Goal: Task Accomplishment & Management: Manage account settings

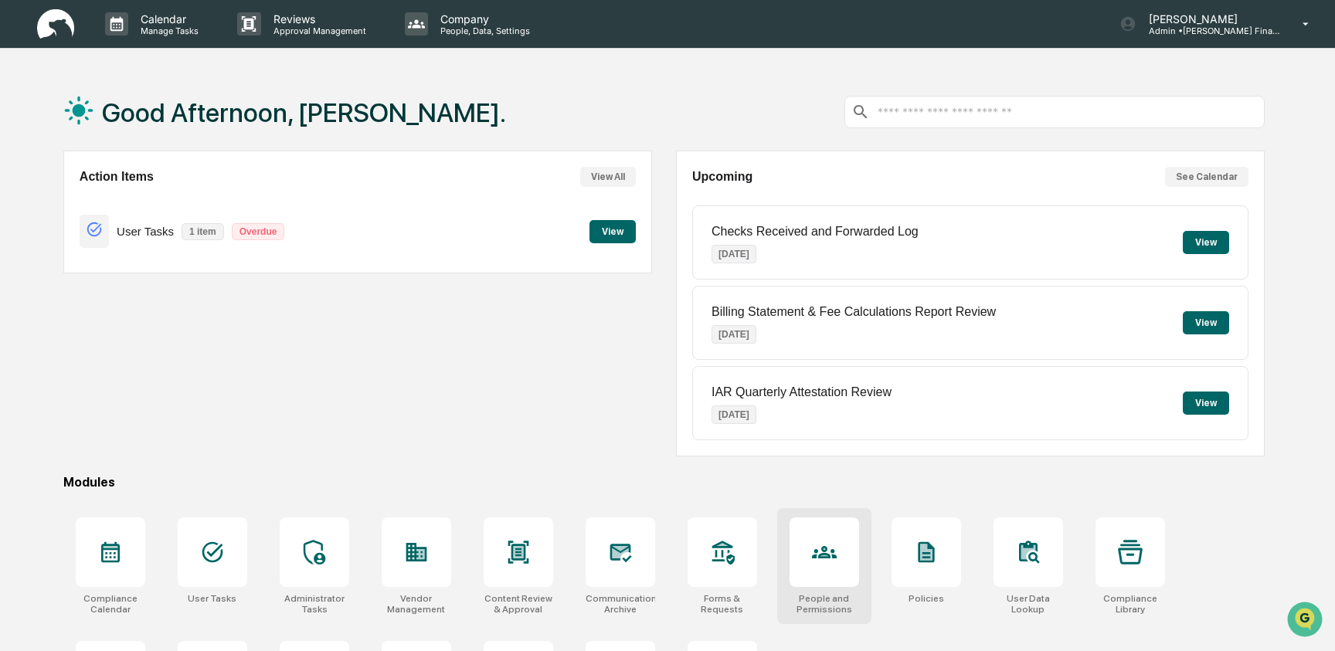
click at [813, 555] on icon at bounding box center [824, 552] width 25 height 25
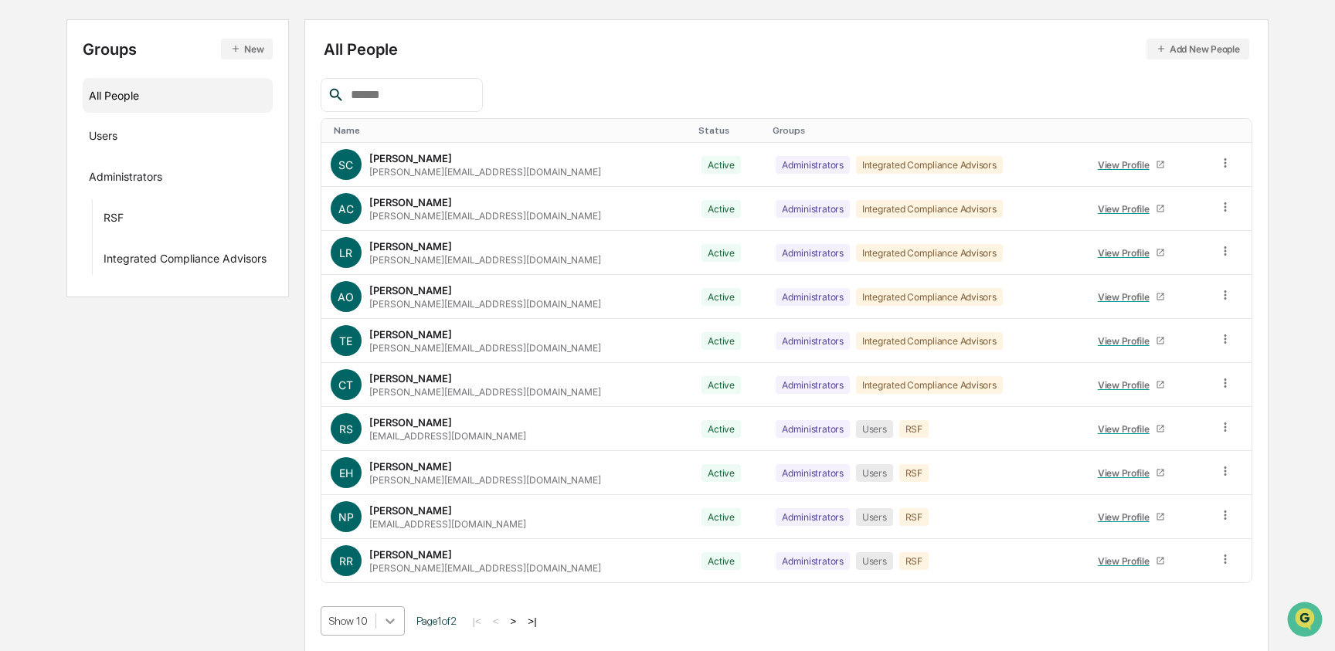
scroll to position [277, 0]
click at [384, 621] on body "Calendar Manage Tasks Reviews Approval Management Company People, Data, Setting…" at bounding box center [667, 248] width 1335 height 807
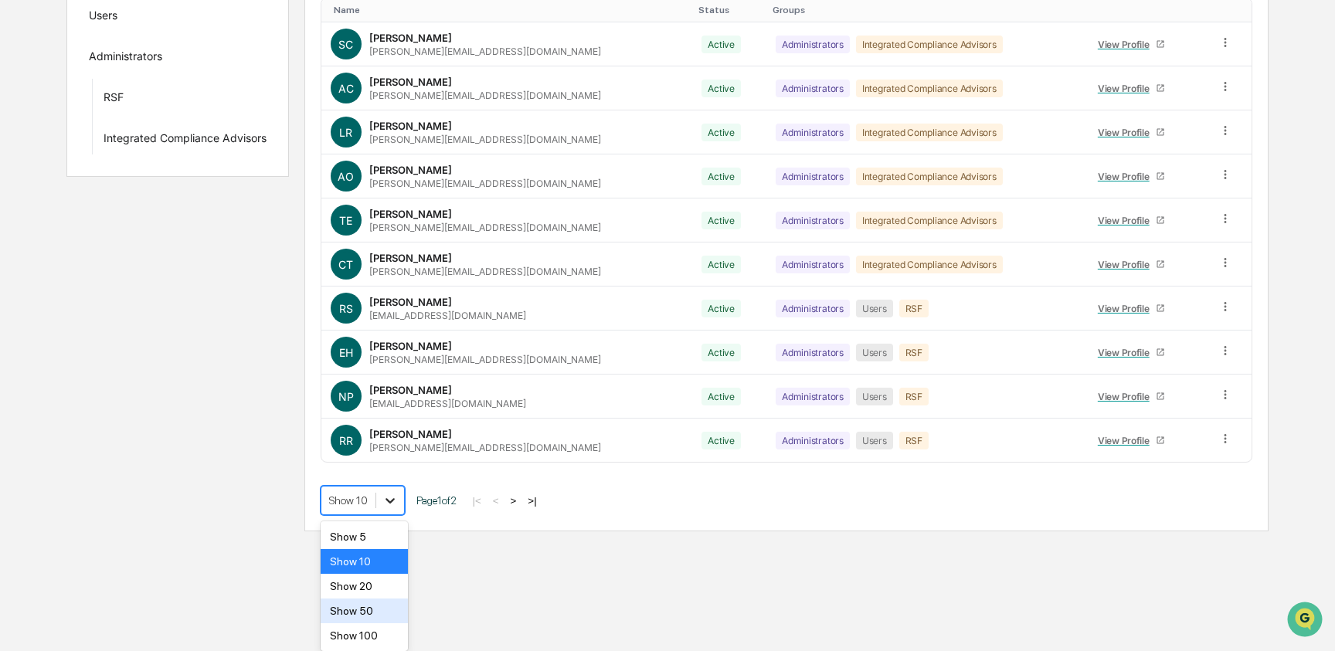
click at [384, 621] on div "Show 50" at bounding box center [364, 611] width 87 height 25
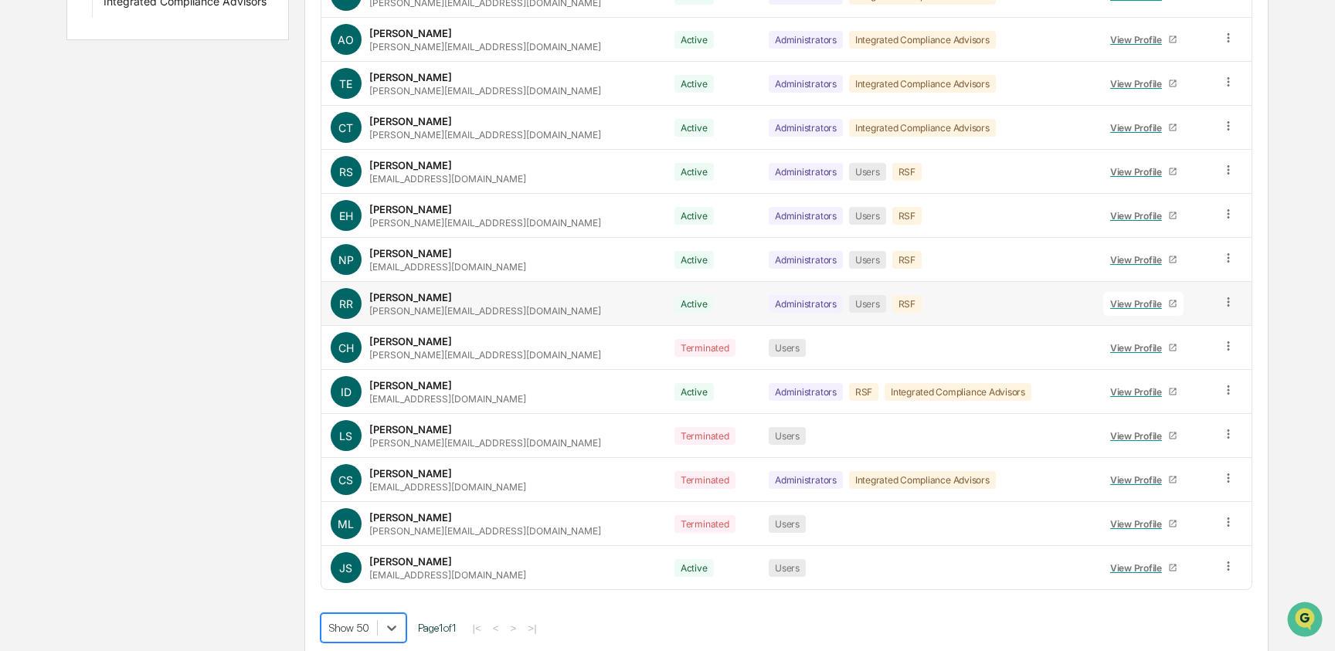
scroll to position [419, 0]
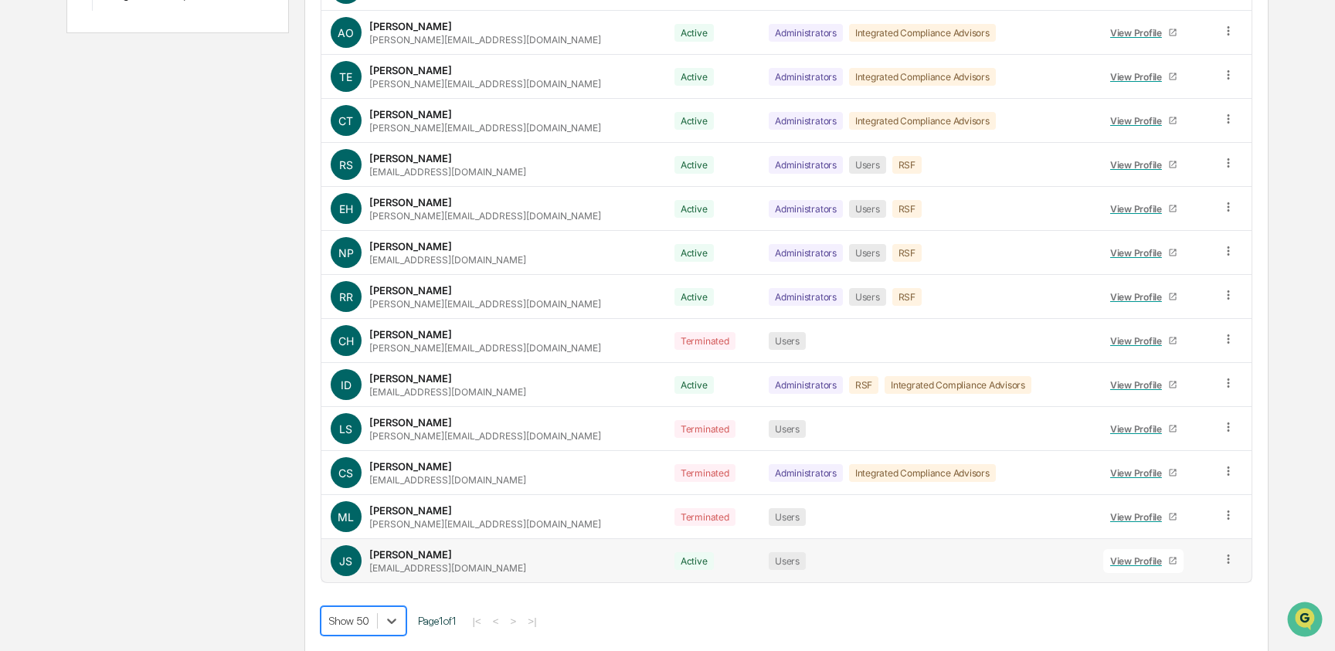
click at [1221, 559] on icon at bounding box center [1228, 559] width 15 height 15
click at [1158, 638] on div "Change Name/Email" at bounding box center [1159, 646] width 128 height 19
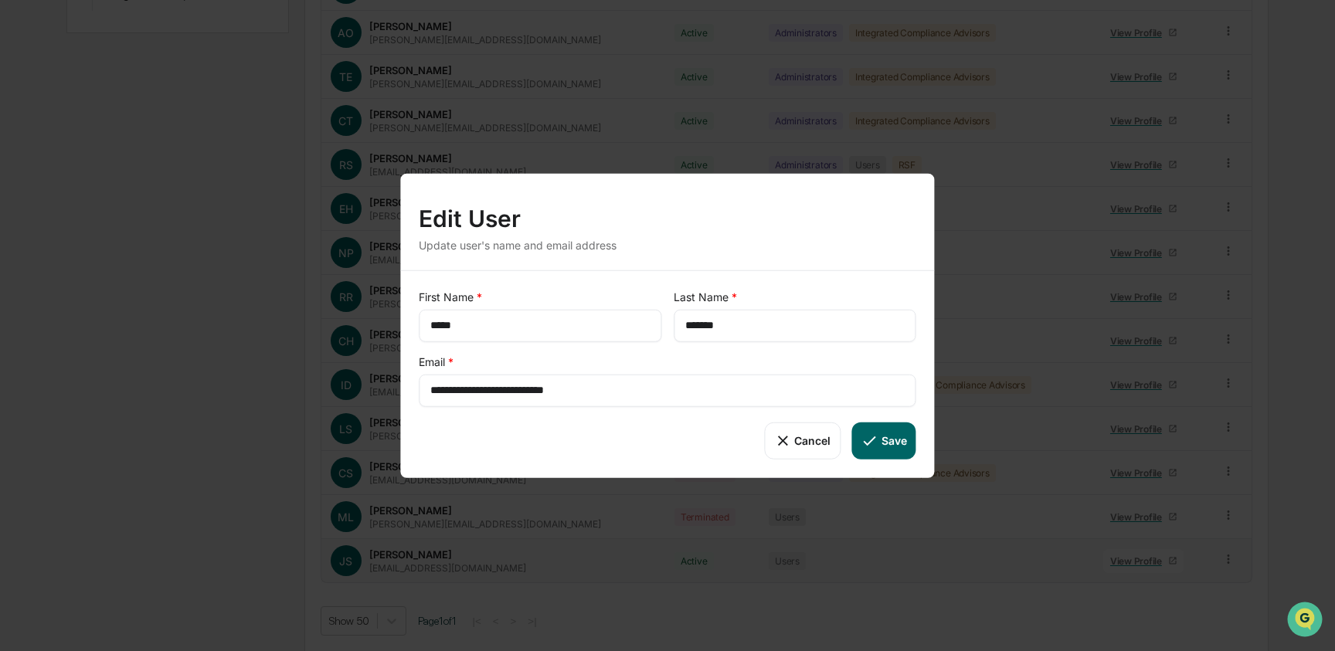
click at [585, 389] on input "**********" at bounding box center [667, 389] width 474 height 15
paste input "**"
click at [892, 429] on button "Save" at bounding box center [883, 440] width 64 height 37
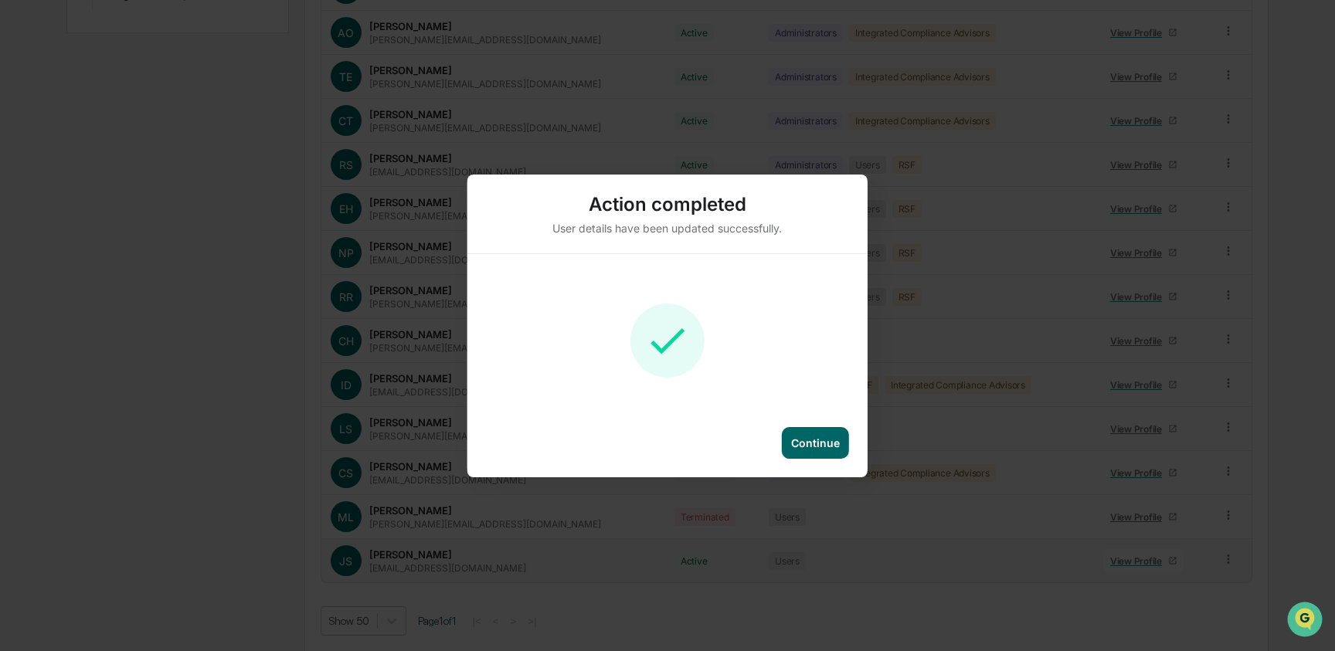
type input "**********"
click at [804, 449] on div "Continue" at bounding box center [815, 442] width 49 height 13
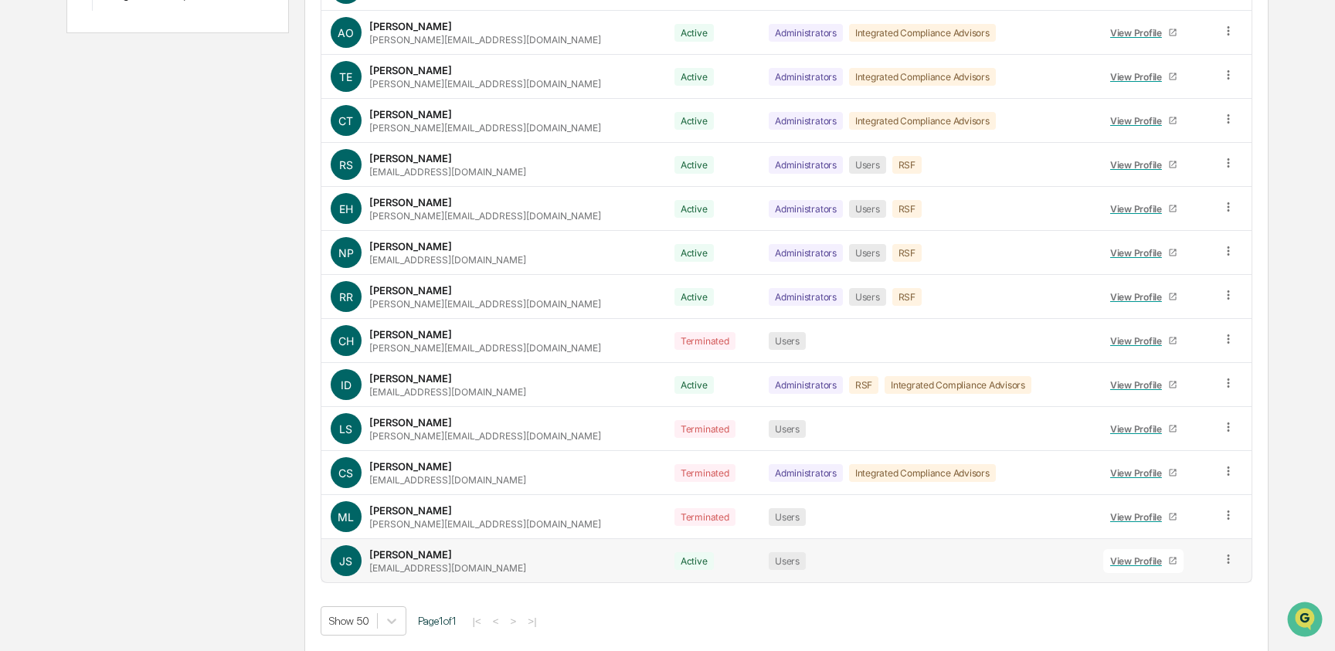
click at [1228, 556] on icon at bounding box center [1229, 559] width 2 height 9
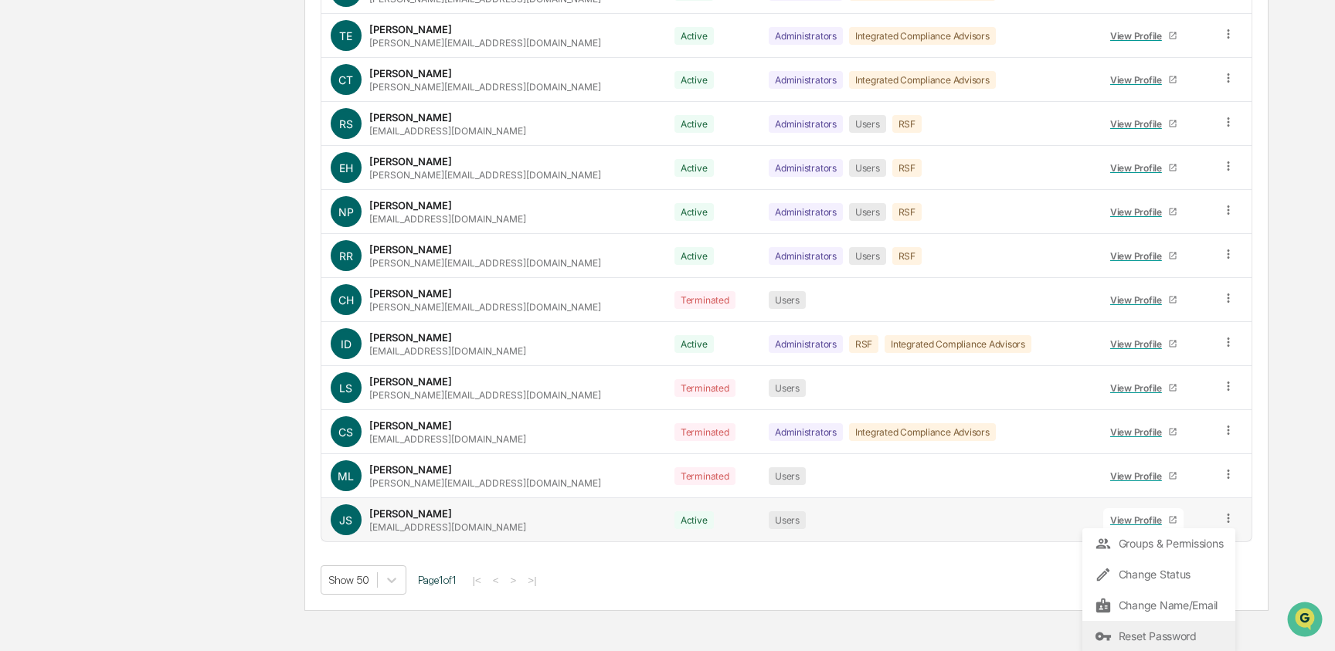
click at [1160, 632] on div "Reset Password" at bounding box center [1159, 636] width 128 height 19
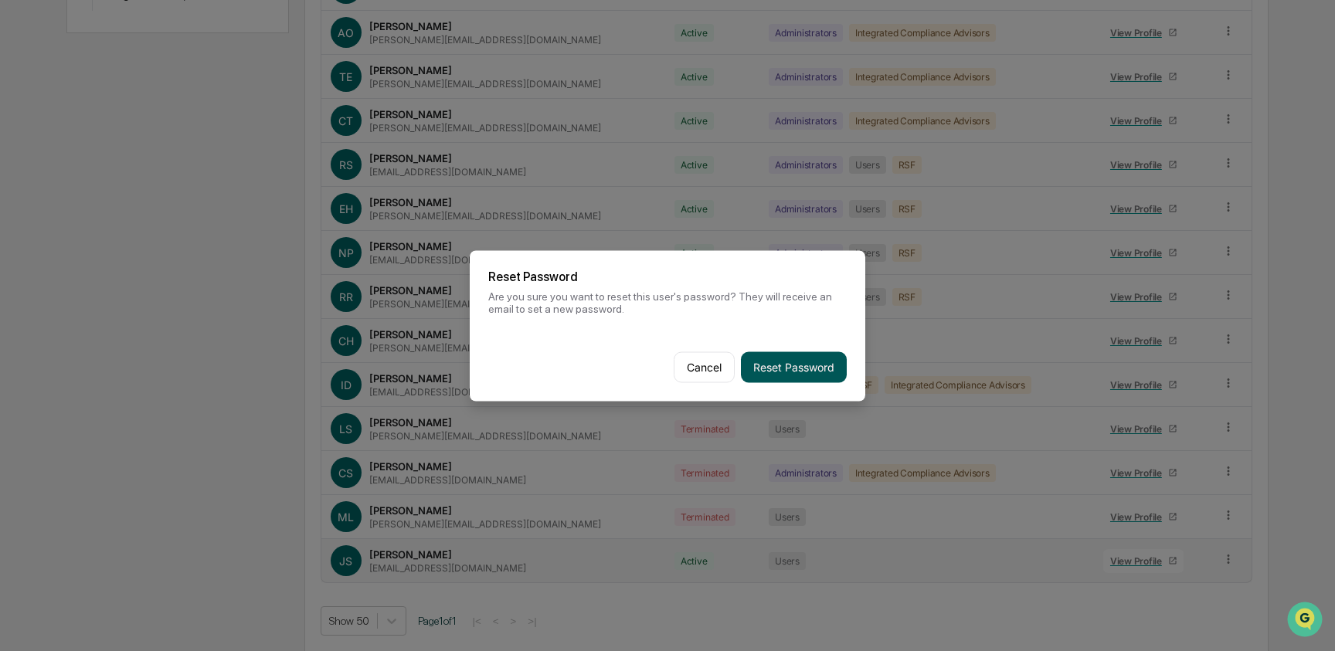
click at [811, 362] on button "Reset Password" at bounding box center [794, 367] width 106 height 31
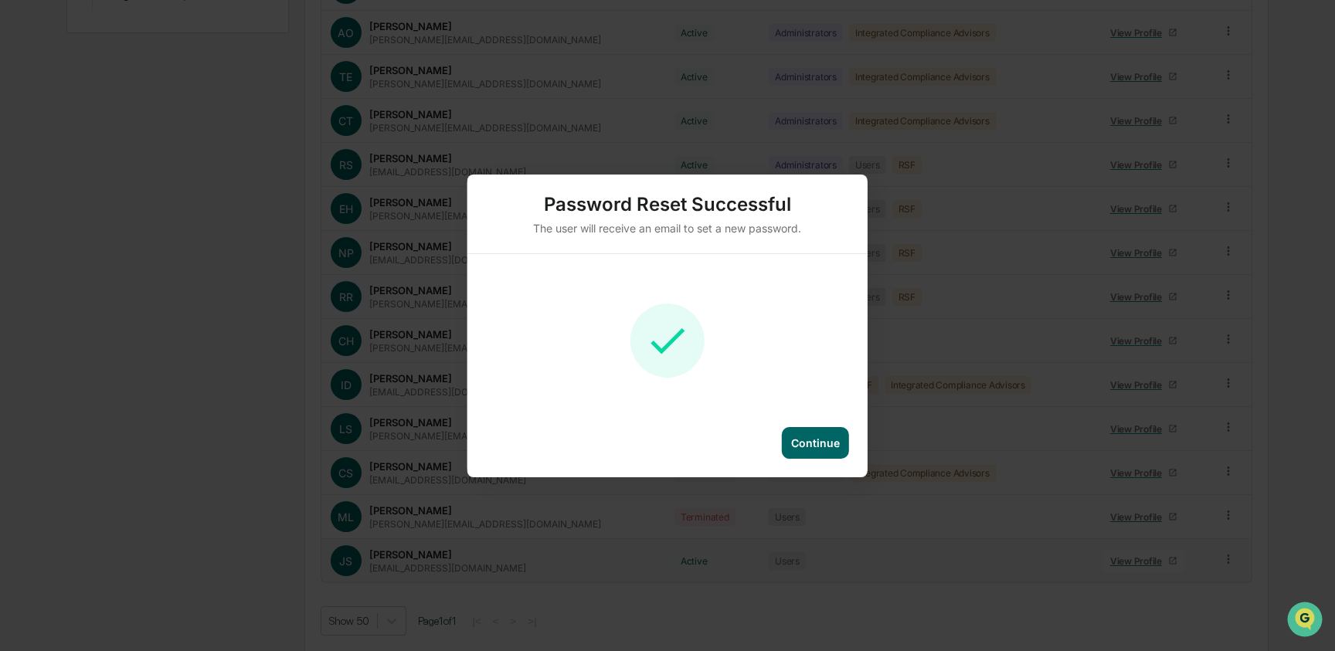
click at [811, 443] on div "Continue" at bounding box center [815, 442] width 49 height 13
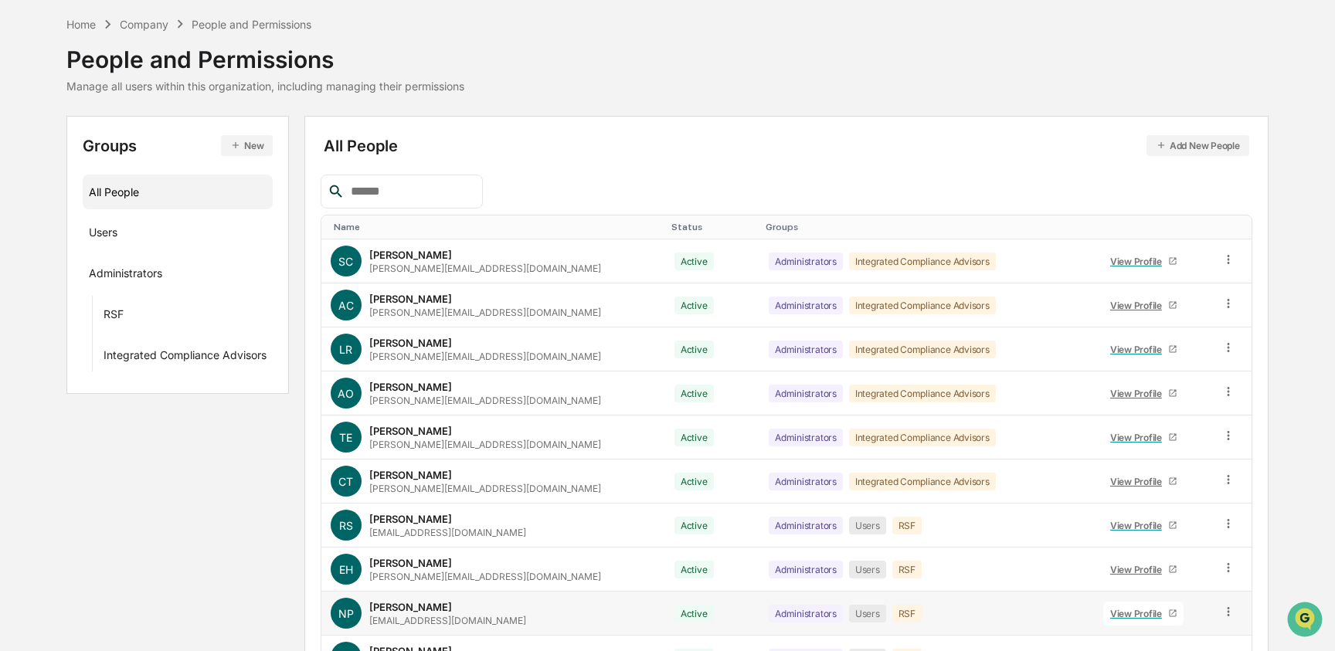
scroll to position [0, 0]
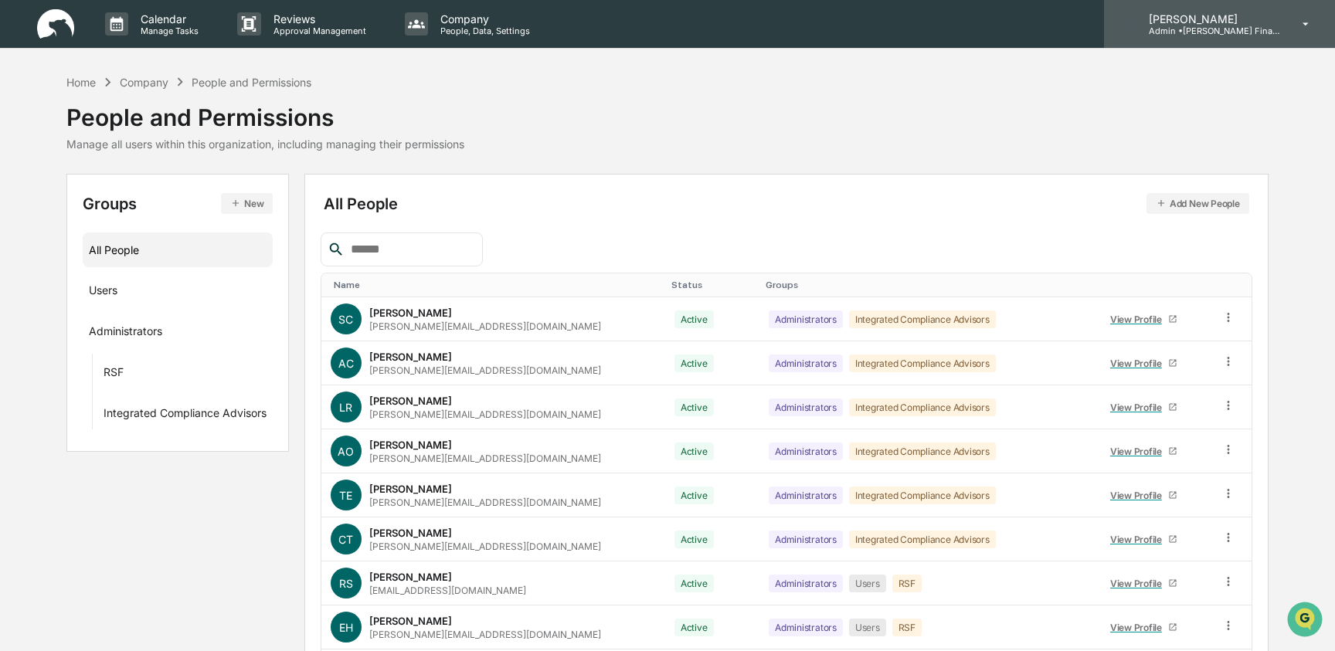
click at [1260, 25] on p "Admin • Rik Saylor Financial" at bounding box center [1208, 30] width 144 height 11
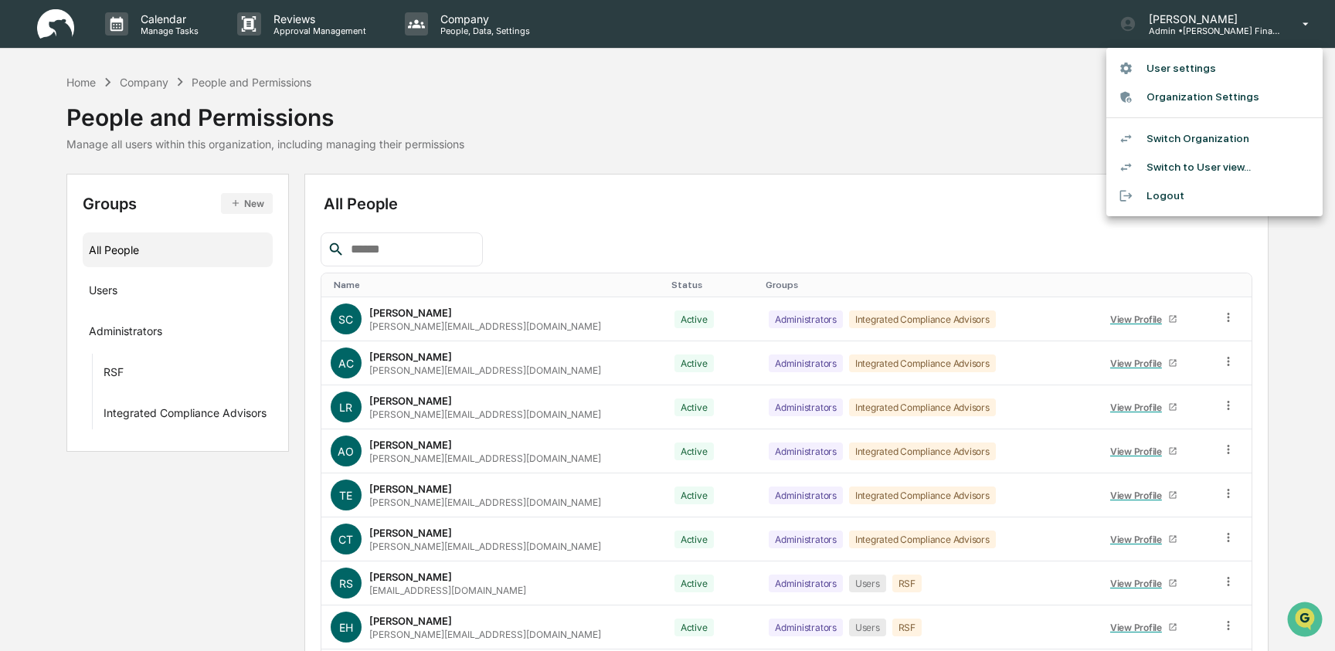
click at [1185, 136] on li "Switch Organization" at bounding box center [1214, 138] width 216 height 29
